Goal: Task Accomplishment & Management: Use online tool/utility

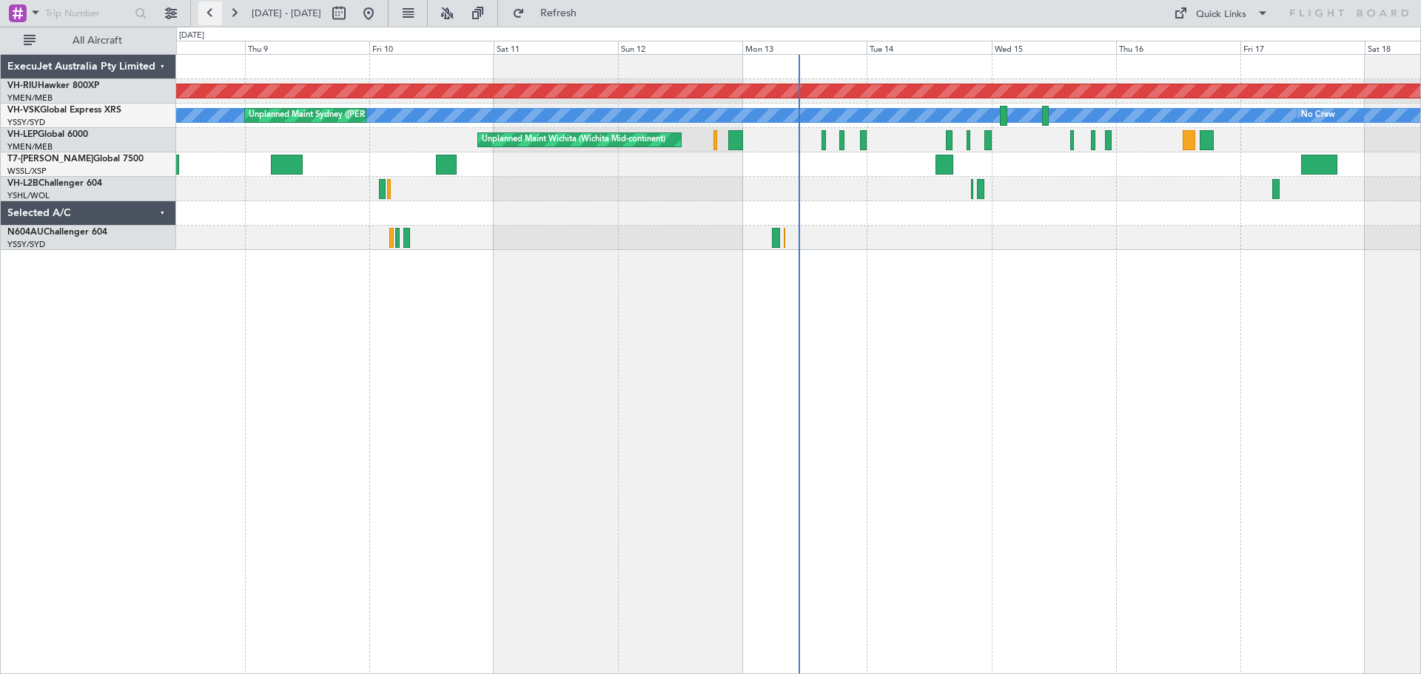
click at [215, 18] on button at bounding box center [210, 13] width 24 height 24
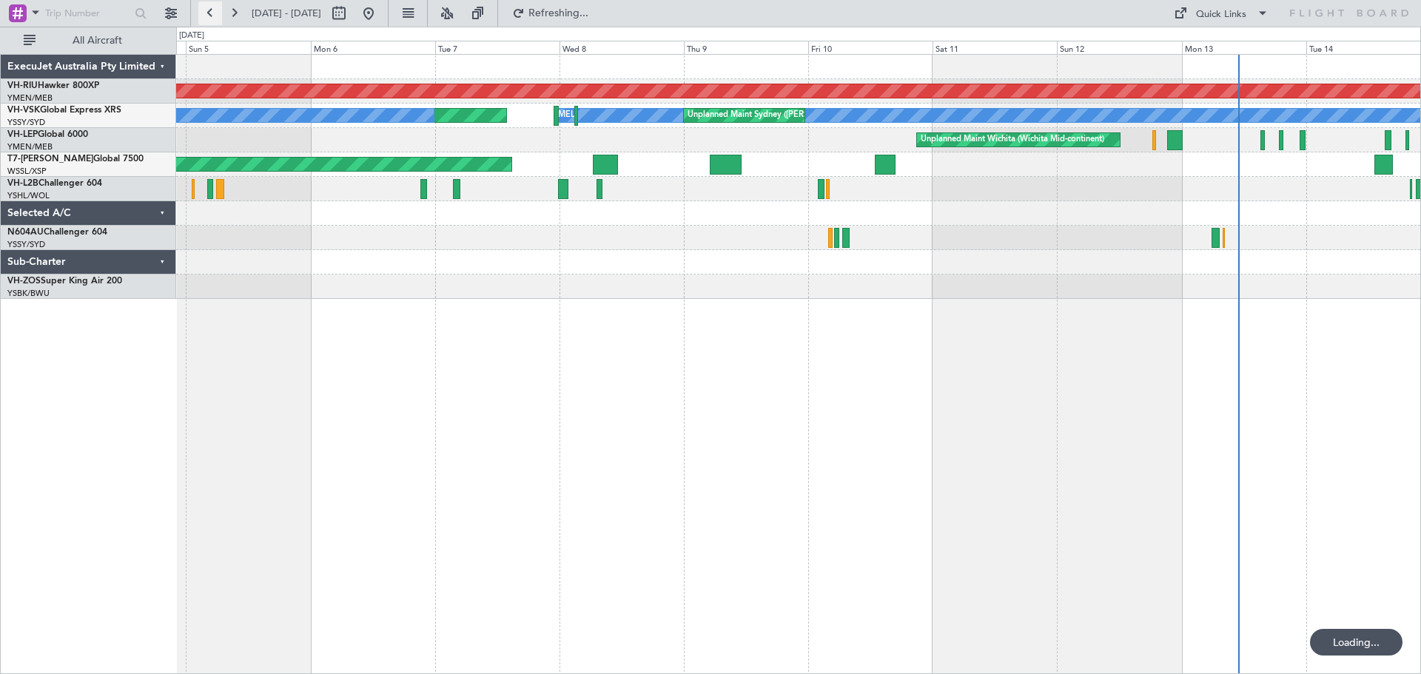
click at [215, 18] on button at bounding box center [210, 13] width 24 height 24
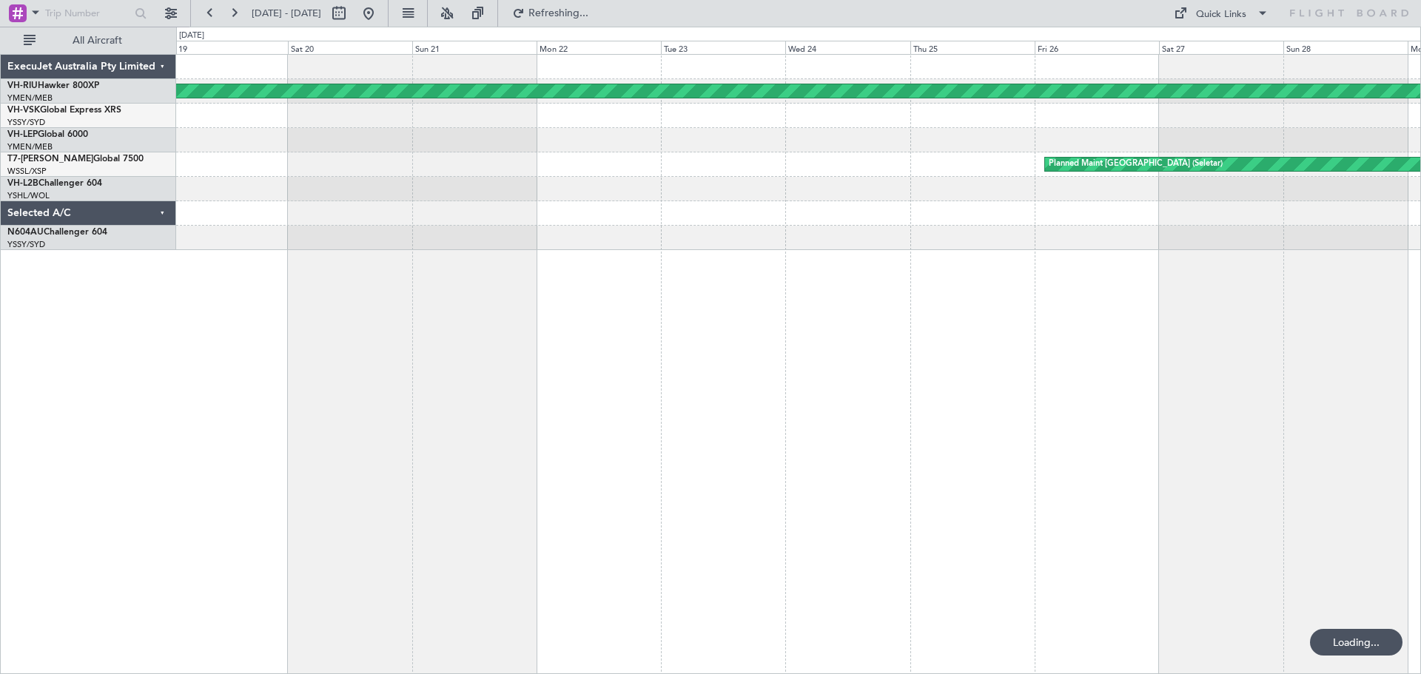
click at [303, 285] on div "Planned Maint [GEOGRAPHIC_DATA] ([GEOGRAPHIC_DATA]) Planned Maint [GEOGRAPHIC_D…" at bounding box center [798, 364] width 1245 height 620
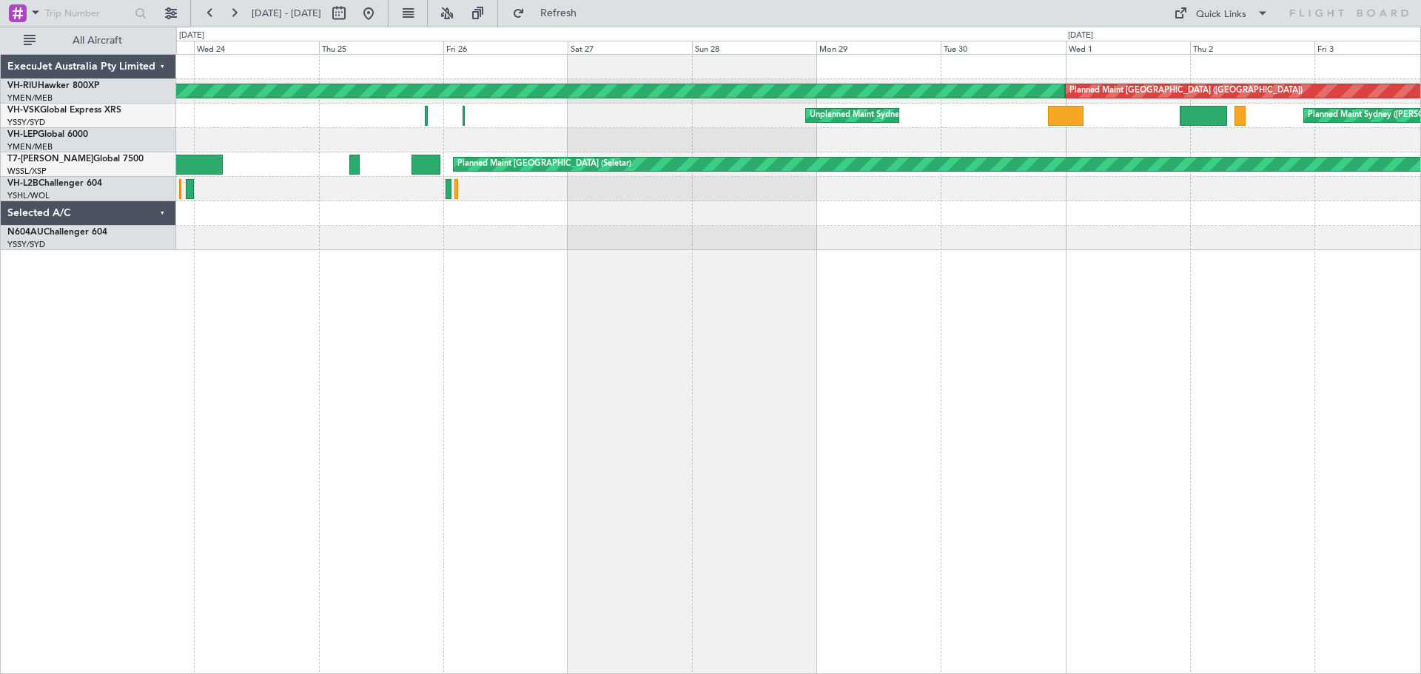
click at [403, 308] on div "Planned Maint [GEOGRAPHIC_DATA] ([GEOGRAPHIC_DATA]) Planned Maint [GEOGRAPHIC_D…" at bounding box center [798, 364] width 1245 height 620
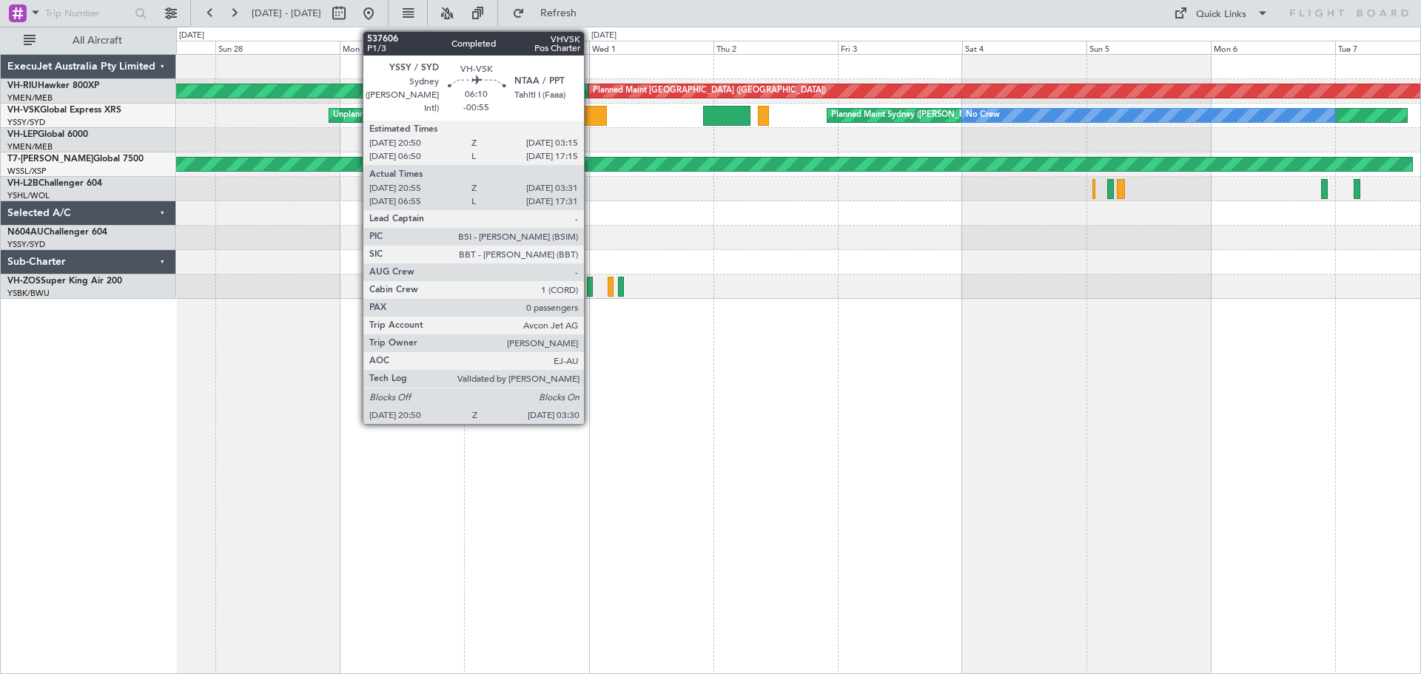
click at [590, 116] on div at bounding box center [588, 116] width 35 height 20
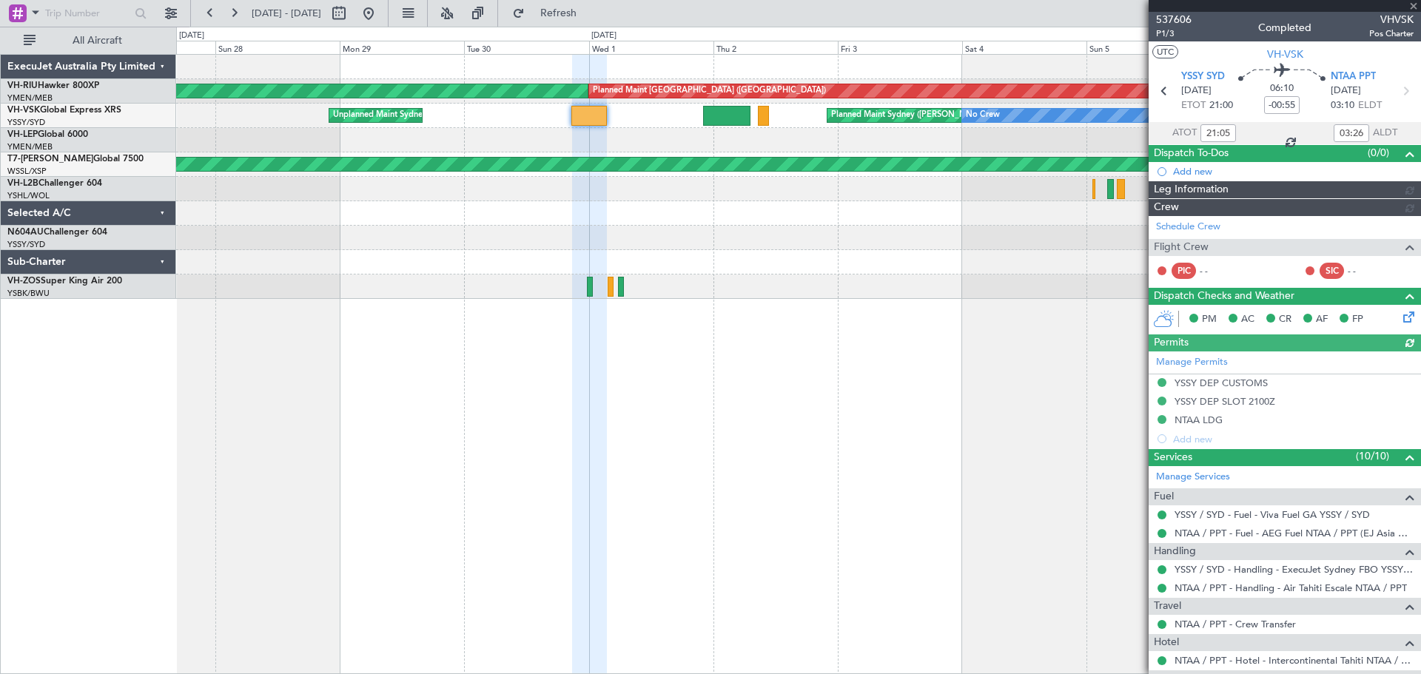
type input "[PERSON_NAME] (BTA)"
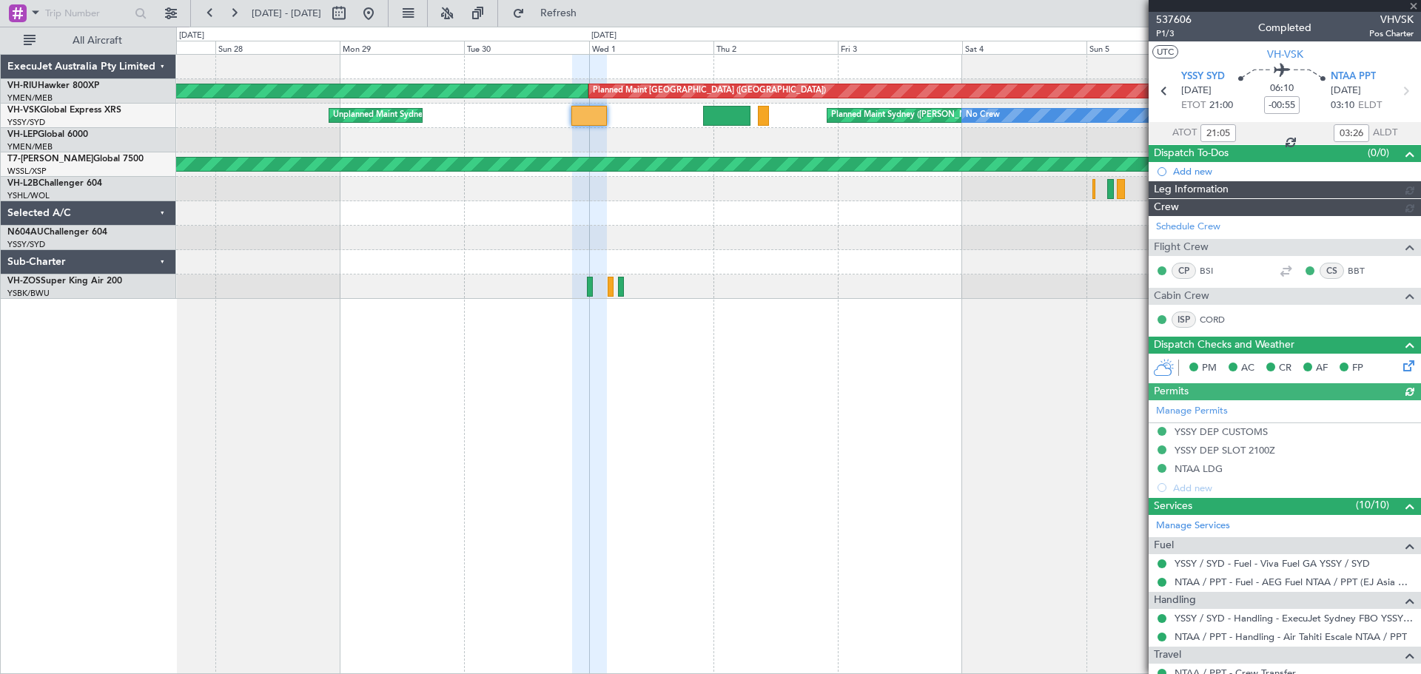
type input "[PERSON_NAME] (BTA)"
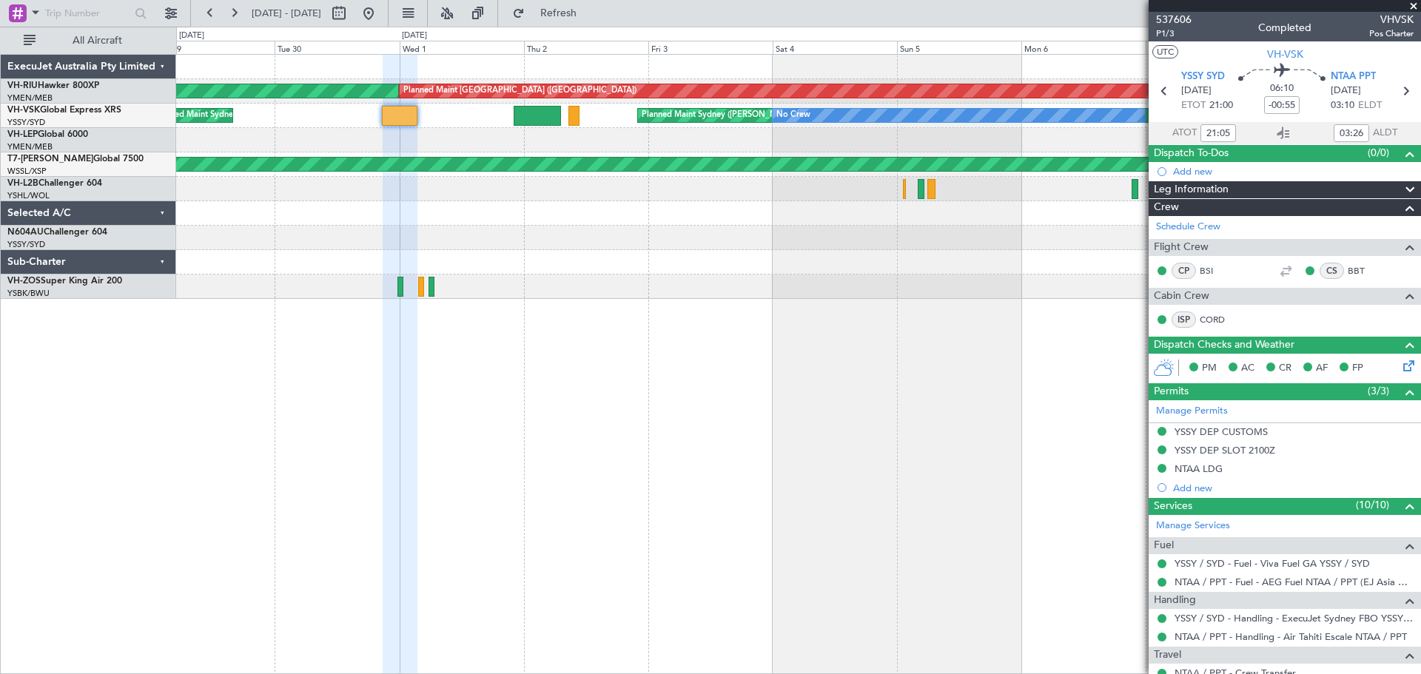
click at [547, 263] on div at bounding box center [798, 262] width 1244 height 24
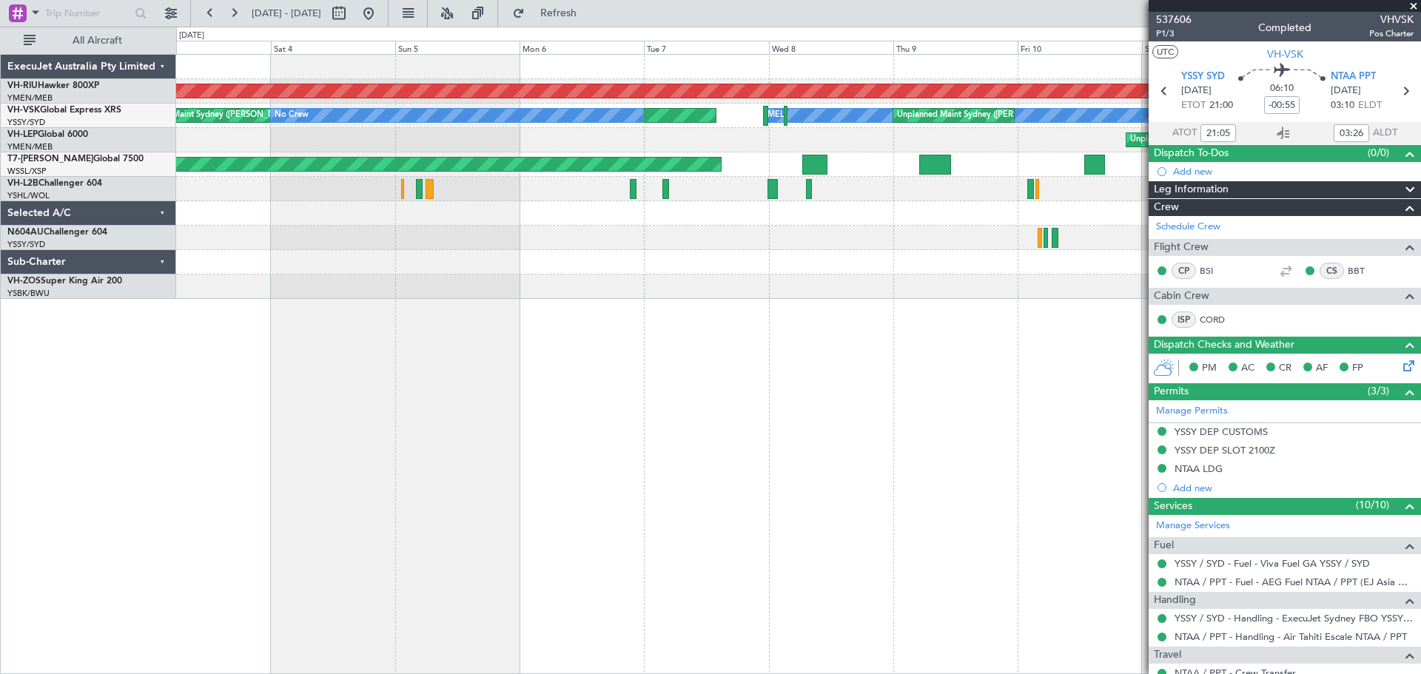
click at [452, 278] on div at bounding box center [798, 287] width 1244 height 24
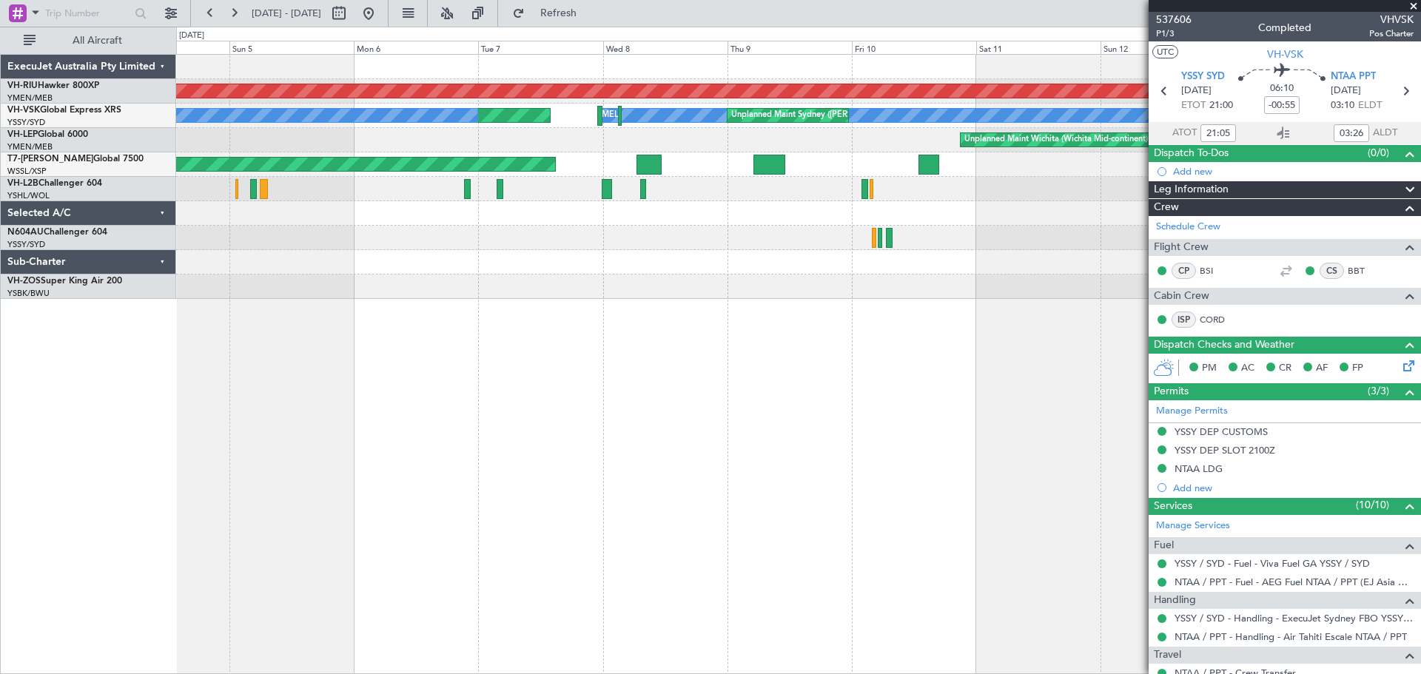
click at [589, 303] on div "Planned Maint [GEOGRAPHIC_DATA] ([GEOGRAPHIC_DATA]) Planned Maint Sydney ([PERS…" at bounding box center [798, 364] width 1245 height 620
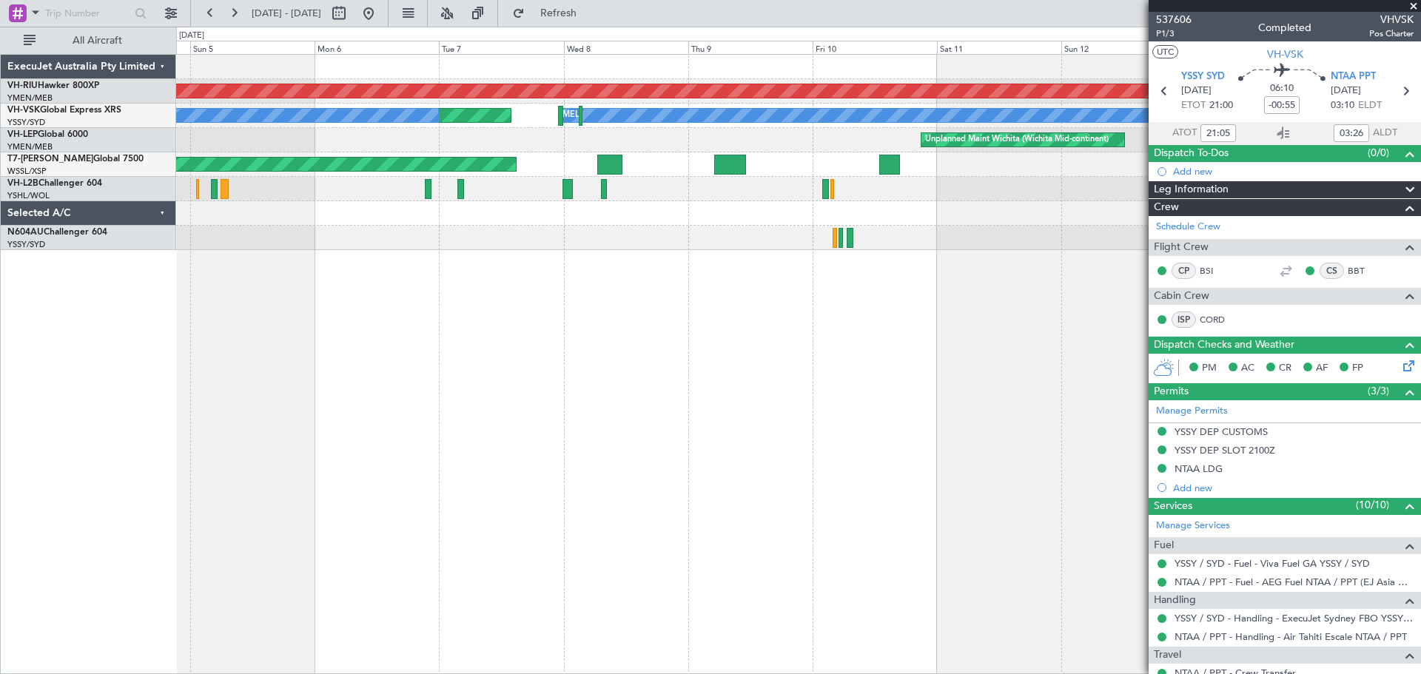
type input "[PERSON_NAME] (BTA)"
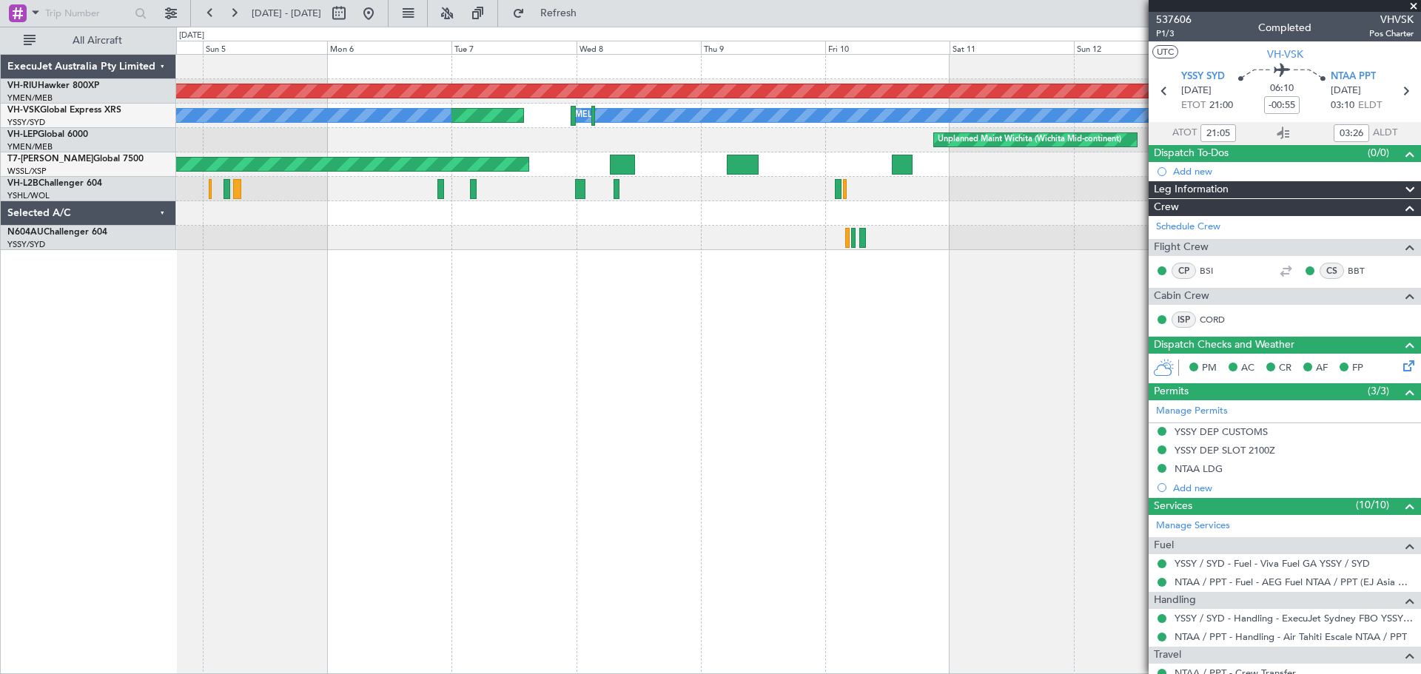
click at [654, 300] on div "Planned Maint [GEOGRAPHIC_DATA] ([GEOGRAPHIC_DATA]) Planned Maint Sydney ([PERS…" at bounding box center [798, 364] width 1245 height 620
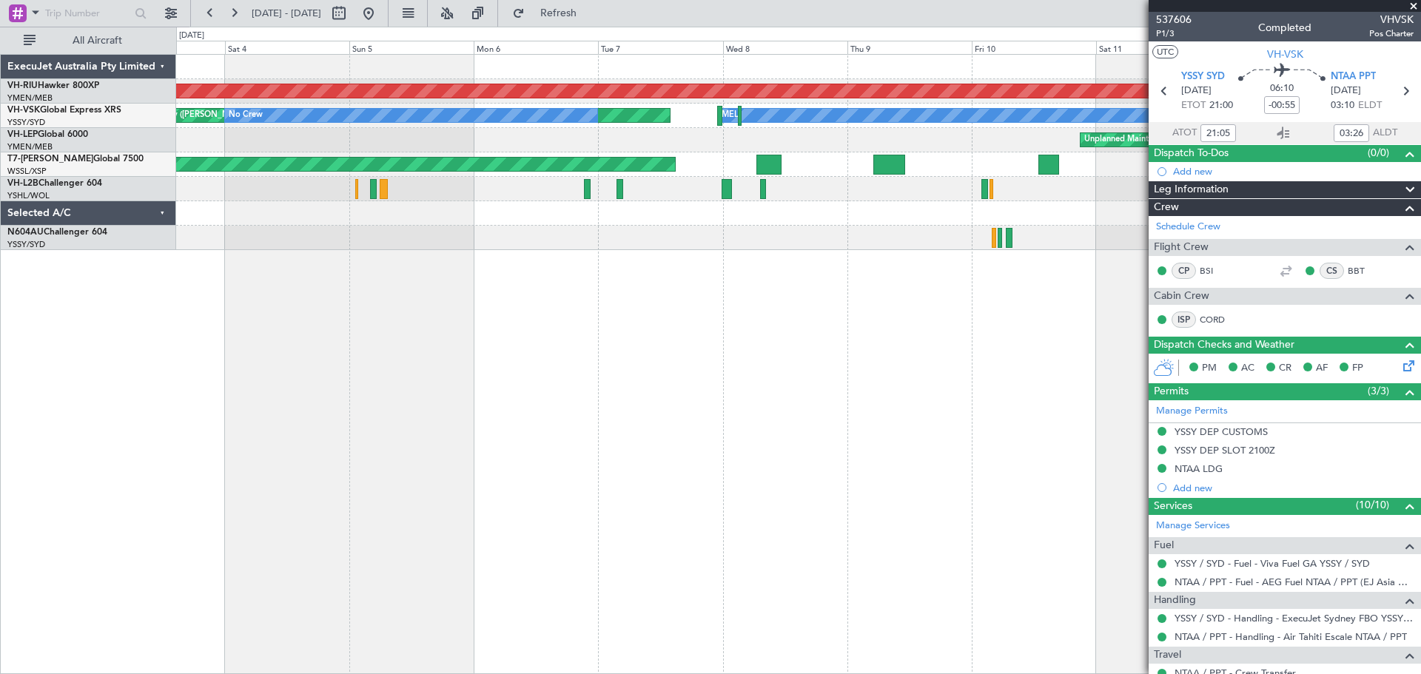
click at [557, 263] on div "Planned Maint [GEOGRAPHIC_DATA] ([GEOGRAPHIC_DATA]) Planned Maint Sydney ([PERS…" at bounding box center [798, 364] width 1245 height 620
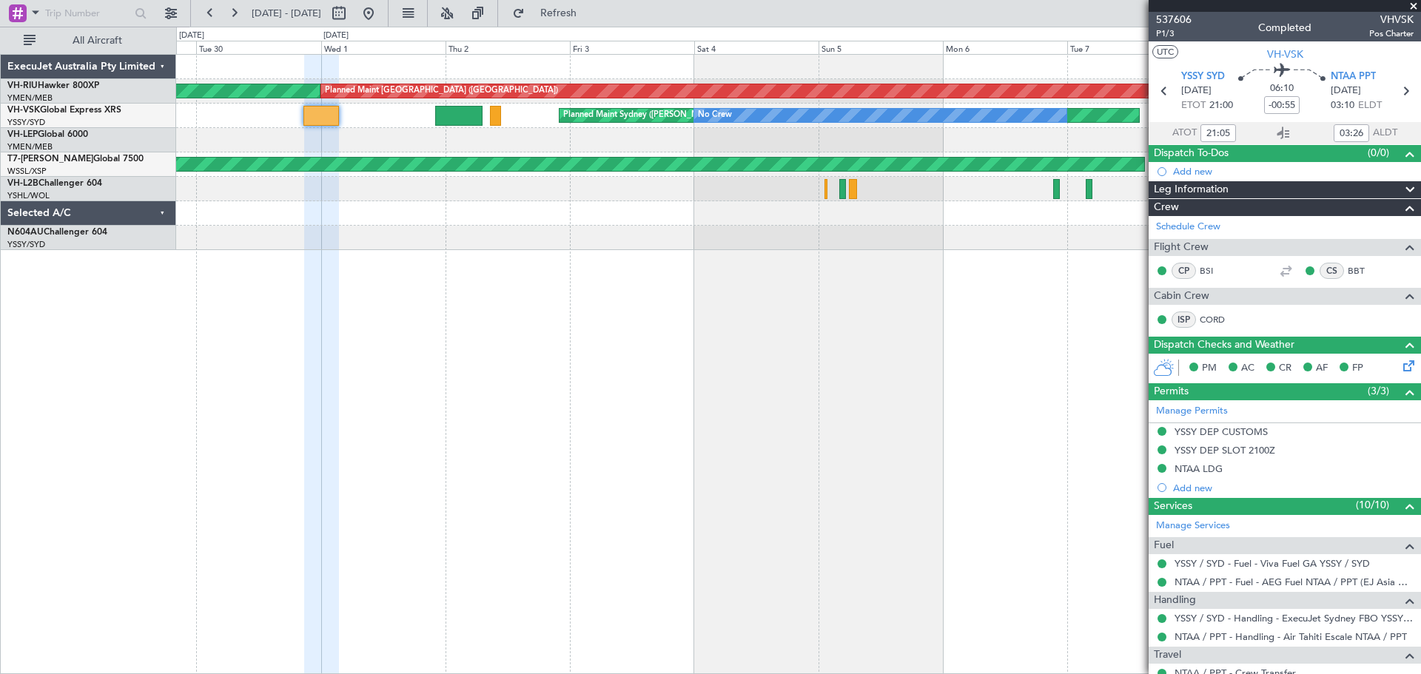
click at [558, 251] on div "Planned Maint [GEOGRAPHIC_DATA] ([GEOGRAPHIC_DATA]) Planned Maint [GEOGRAPHIC_D…" at bounding box center [798, 364] width 1245 height 620
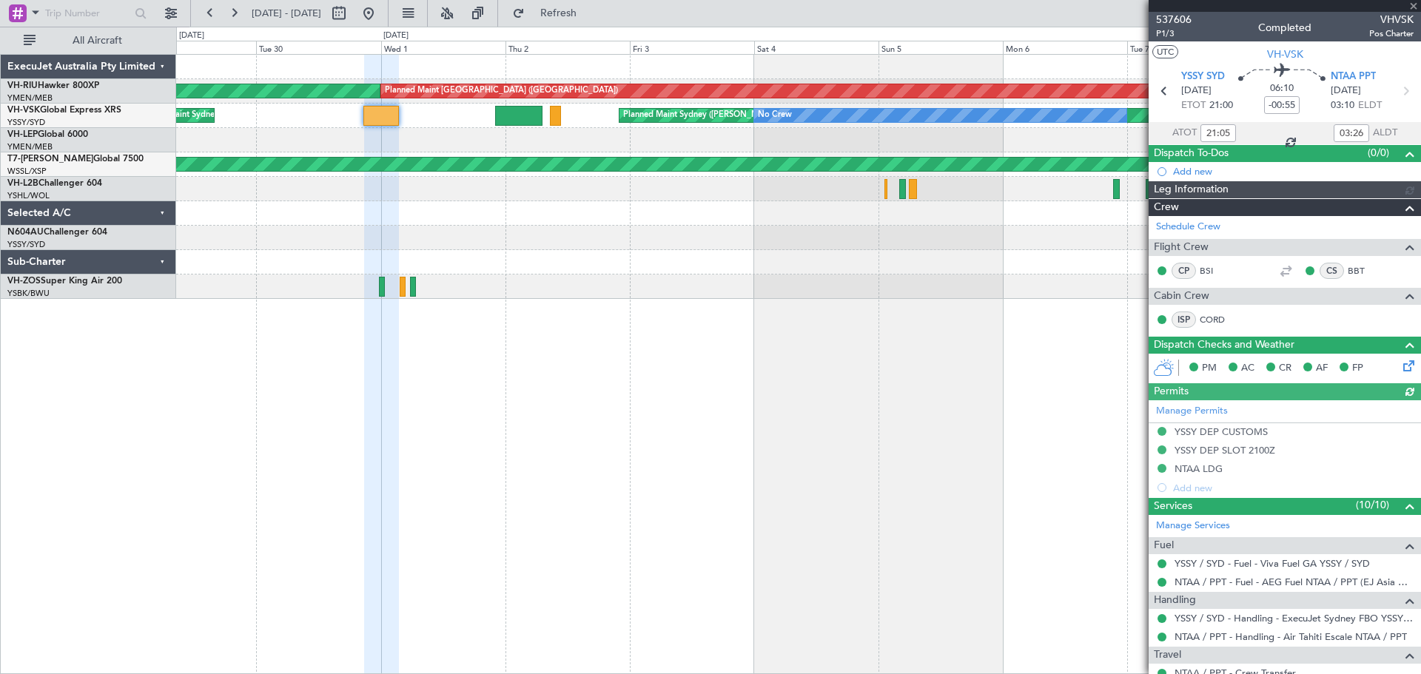
type input "[PERSON_NAME] (BTA)"
